Goal: Check status: Check status

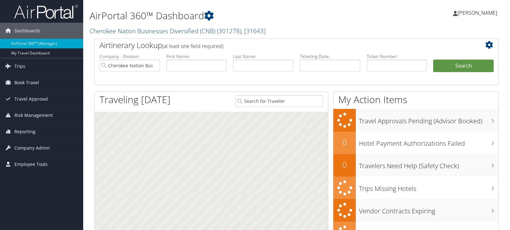
click at [184, 63] on input "text" at bounding box center [196, 66] width 60 height 12
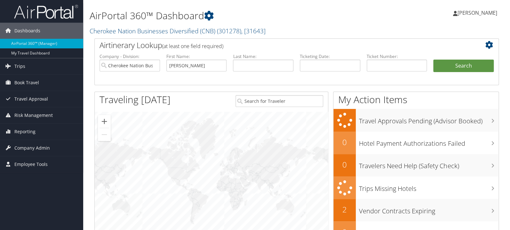
type input "kyle"
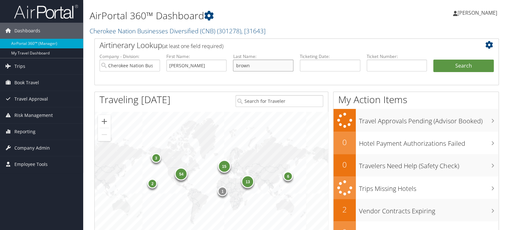
type input "brown"
click at [433, 60] on button "Search" at bounding box center [463, 66] width 60 height 13
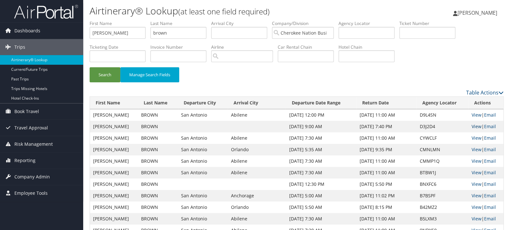
click at [473, 126] on link "View" at bounding box center [477, 126] width 10 height 6
click at [437, 34] on input "text" at bounding box center [427, 33] width 56 height 12
paste input "0277310042447"
type input "0277310042447"
drag, startPoint x: 10, startPoint y: 36, endPoint x: 0, endPoint y: 40, distance: 10.5
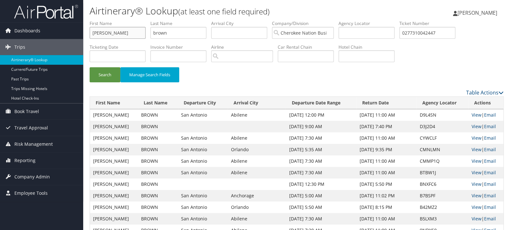
click at [90, 39] on input "kyle" at bounding box center [118, 33] width 56 height 12
click at [90, 67] on button "Search" at bounding box center [105, 74] width 31 height 15
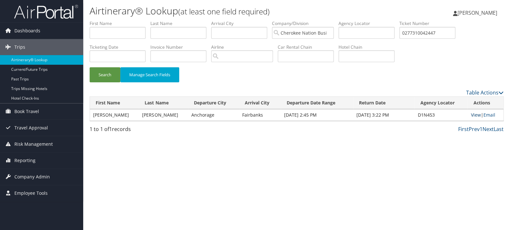
click at [476, 115] on link "View" at bounding box center [476, 115] width 10 height 6
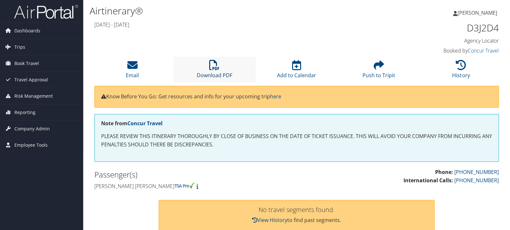
click at [212, 66] on icon at bounding box center [214, 65] width 10 height 10
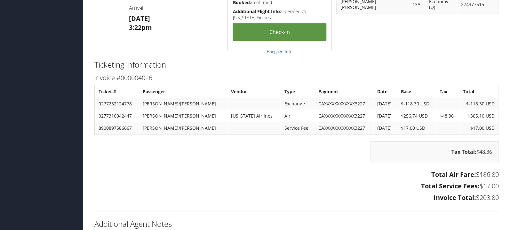
scroll to position [645, 0]
